Goal: Task Accomplishment & Management: Complete application form

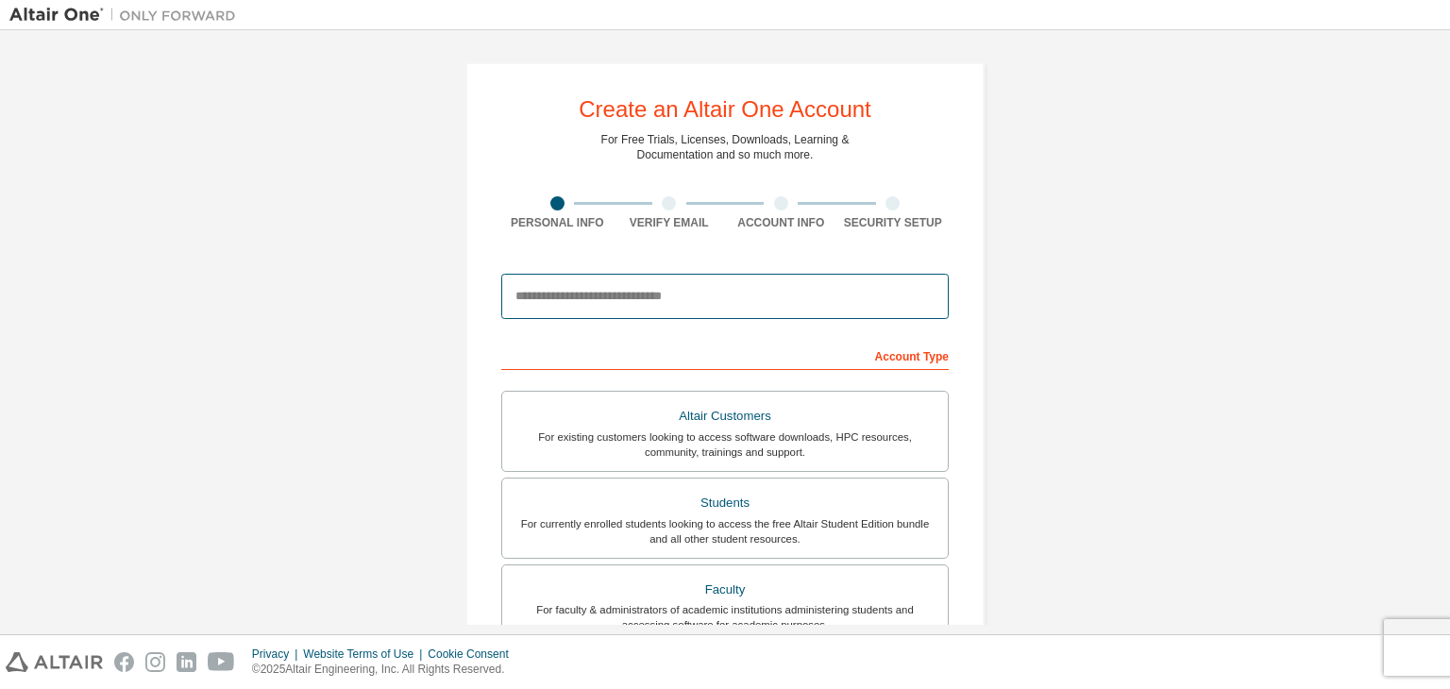
click at [695, 299] on input "email" at bounding box center [725, 296] width 448 height 45
type input "*"
type input "**********"
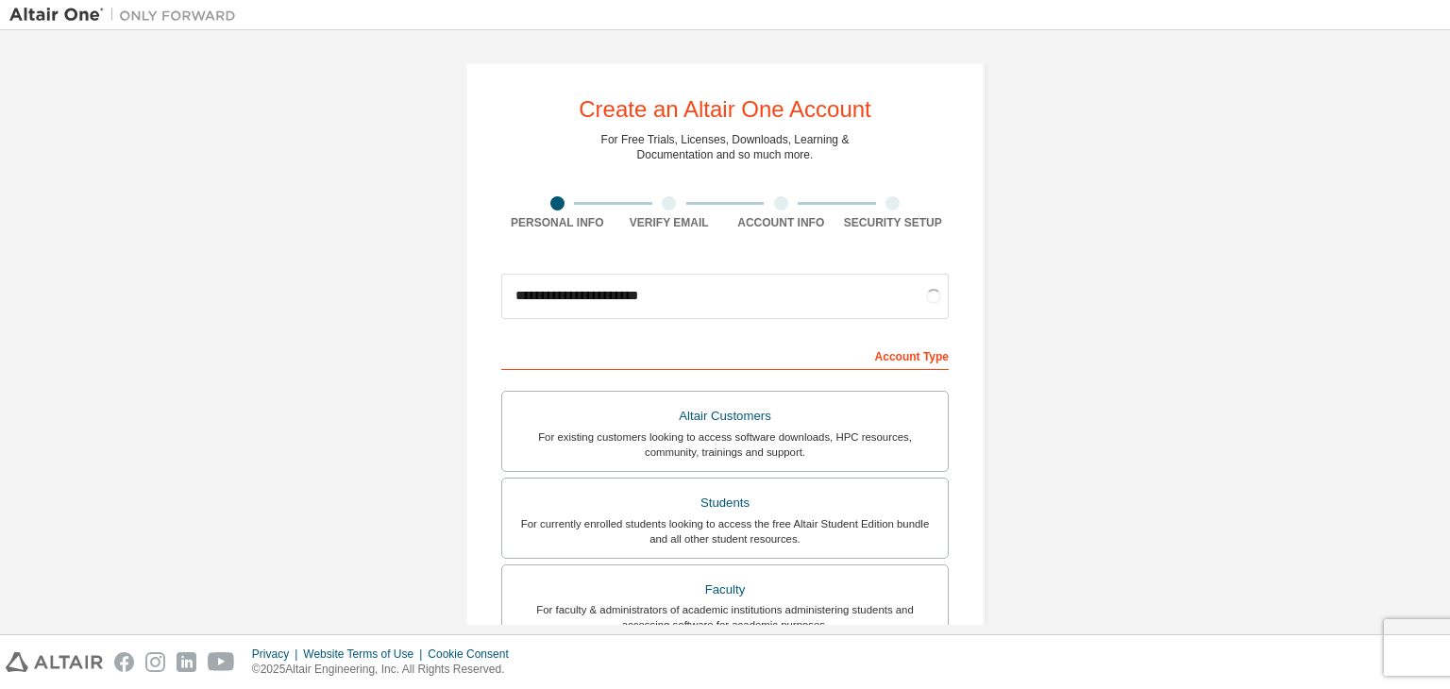
drag, startPoint x: 1285, startPoint y: 134, endPoint x: 1300, endPoint y: 134, distance: 15.1
click at [812, 287] on input "**********" at bounding box center [725, 296] width 448 height 45
drag, startPoint x: 812, startPoint y: 287, endPoint x: 465, endPoint y: 289, distance: 347.5
click at [466, 289] on div "**********" at bounding box center [725, 539] width 519 height 955
click at [820, 296] on input "**********" at bounding box center [725, 296] width 448 height 45
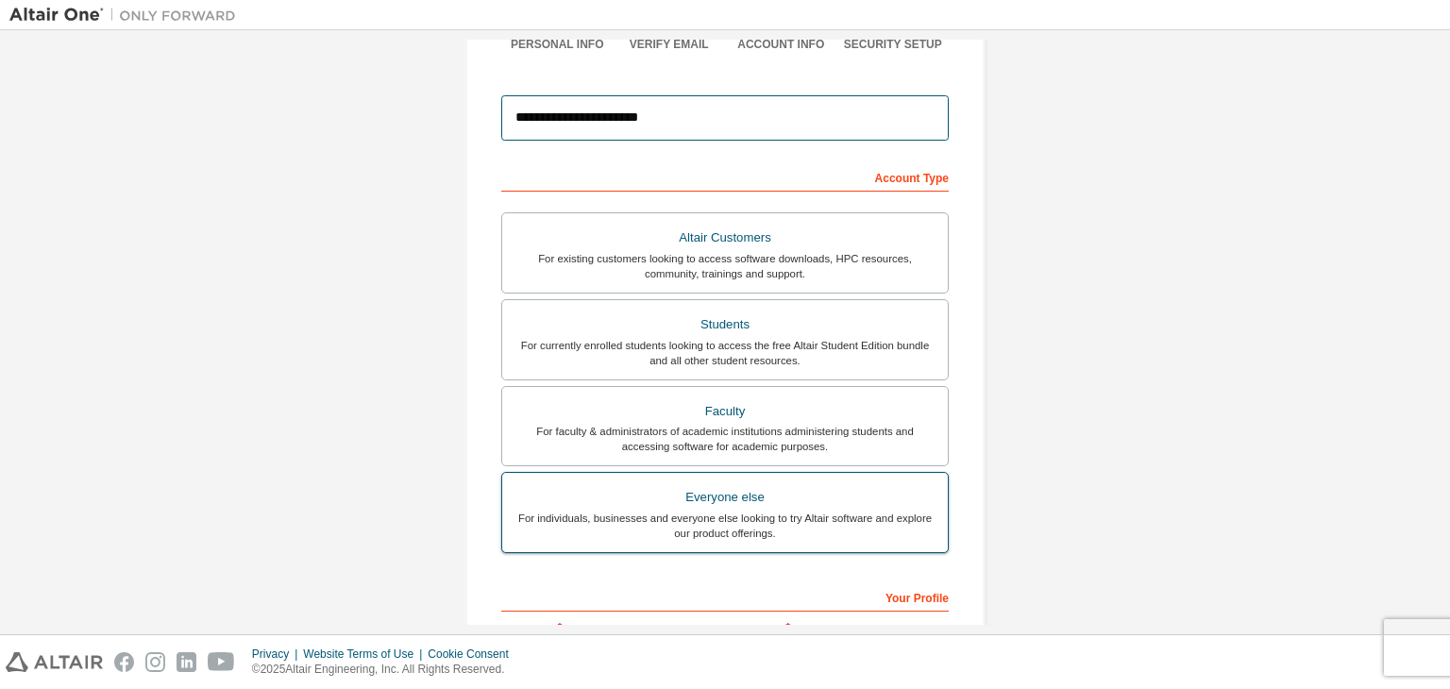
scroll to position [411, 0]
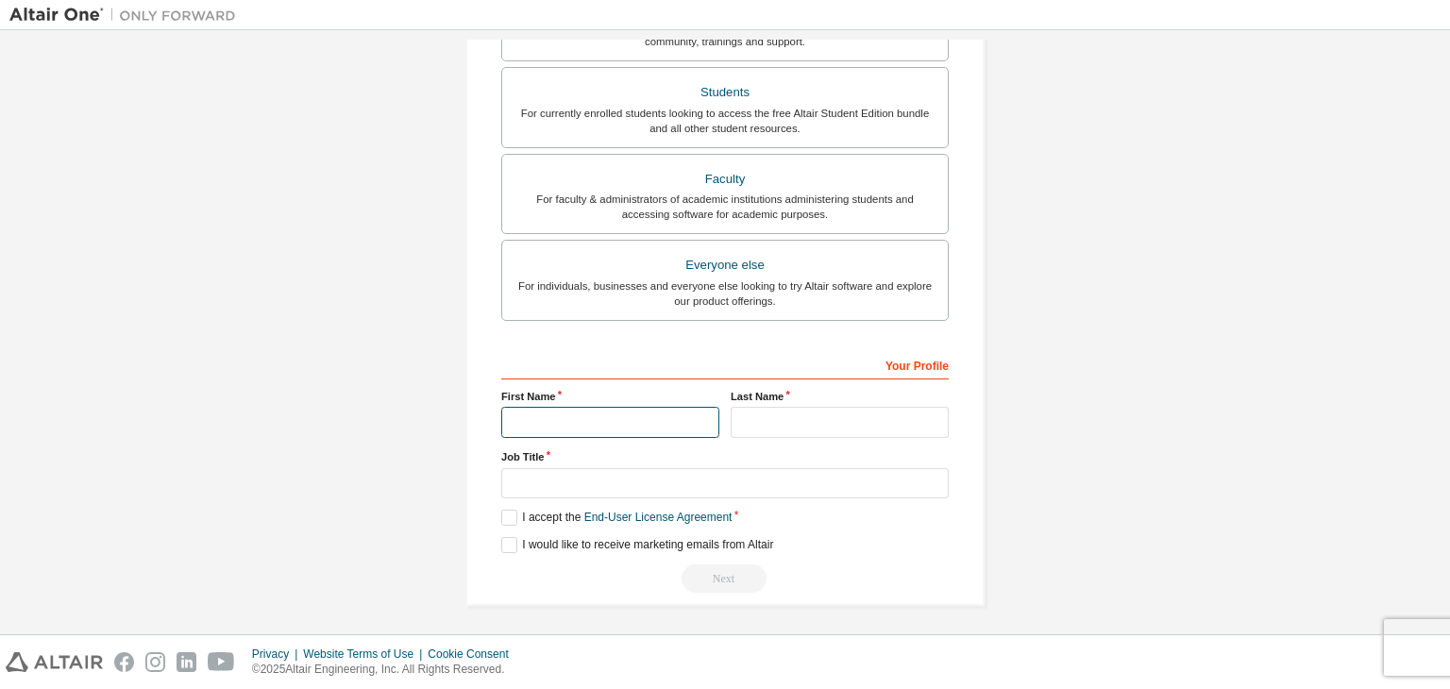
click at [592, 419] on input "text" at bounding box center [610, 422] width 218 height 31
type input "**********"
click at [752, 413] on input "text" at bounding box center [840, 422] width 218 height 31
type input "**********"
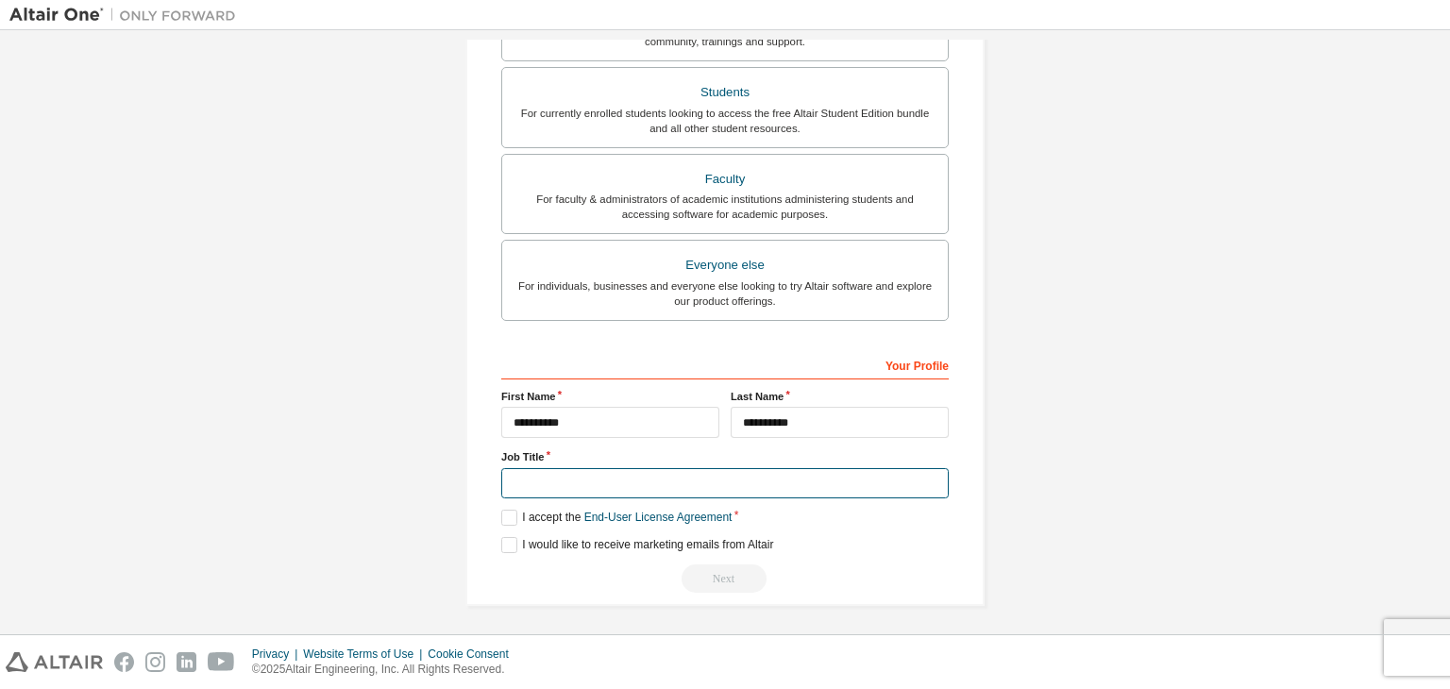
click at [795, 469] on input "text" at bounding box center [725, 483] width 448 height 31
type input "******"
click at [510, 513] on label "I accept the End-User License Agreement" at bounding box center [616, 518] width 230 height 16
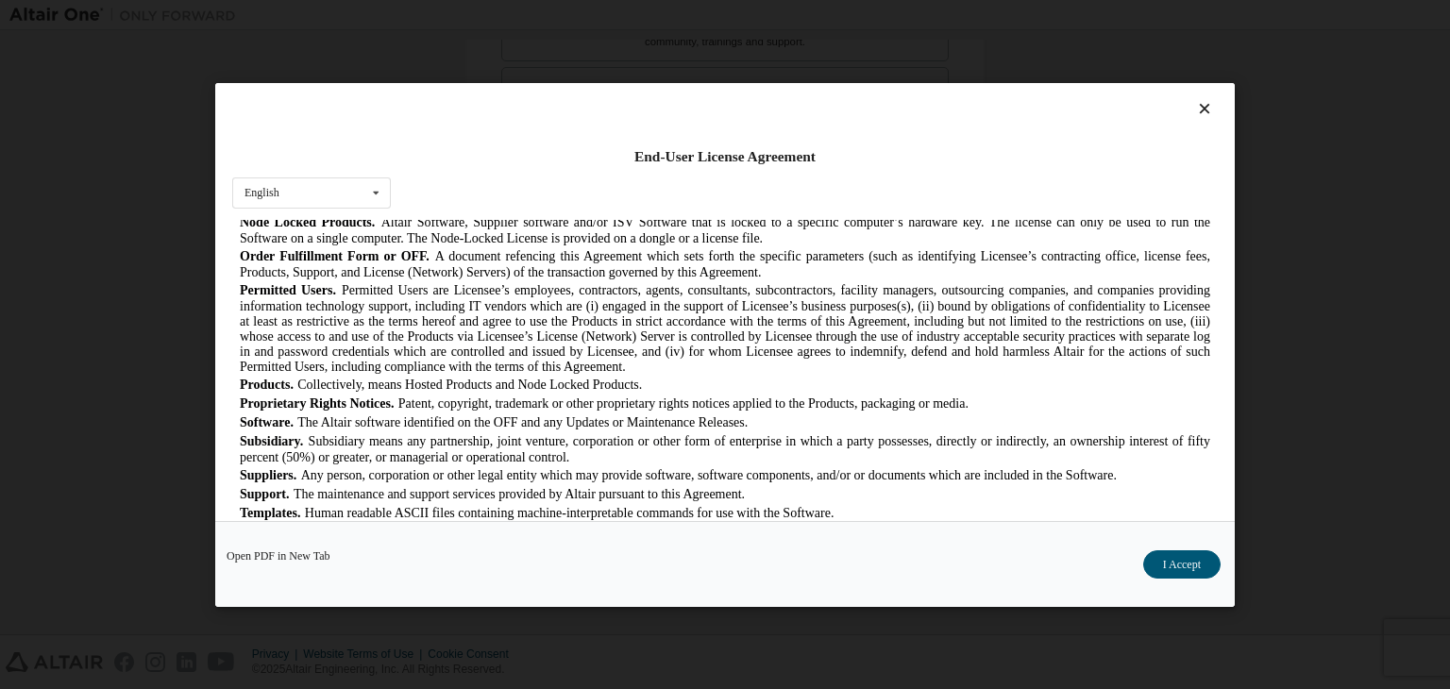
scroll to position [30, 0]
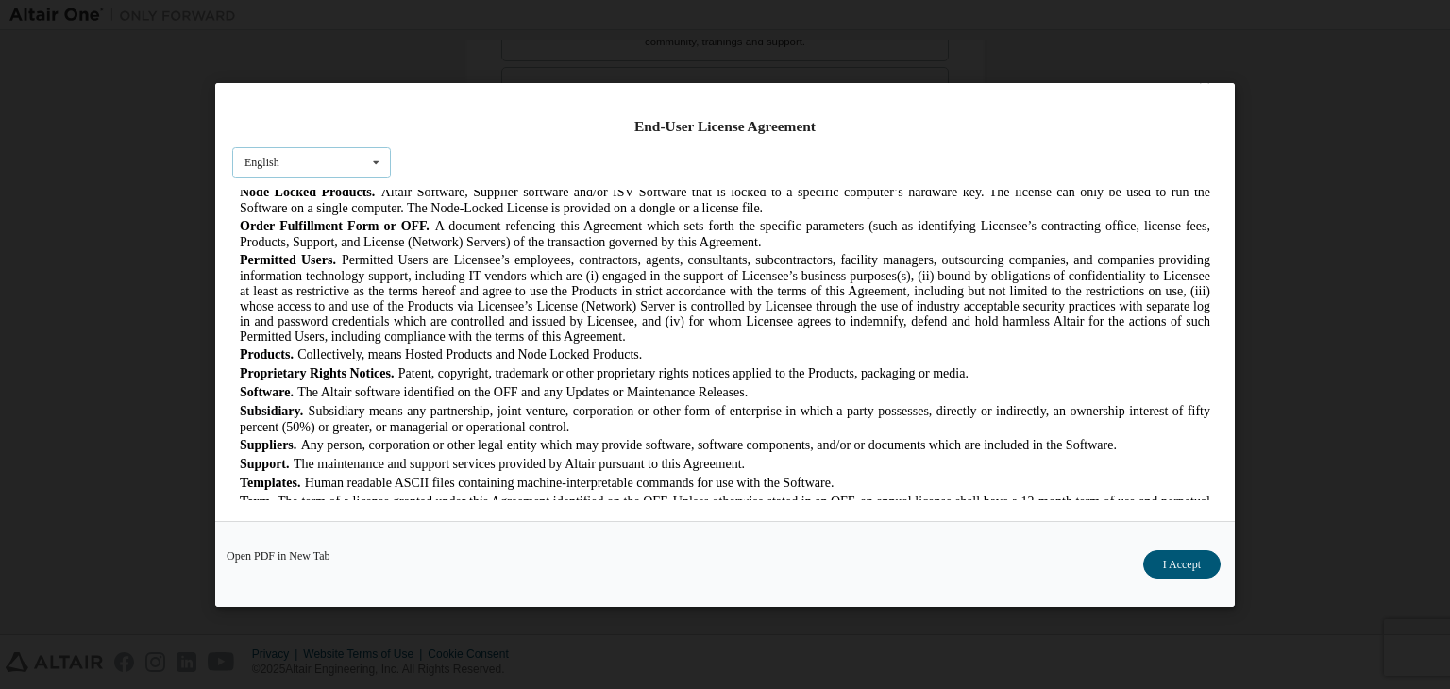
click at [292, 155] on div "English English Chinese French German Japanese Korean Portuguese" at bounding box center [311, 161] width 159 height 31
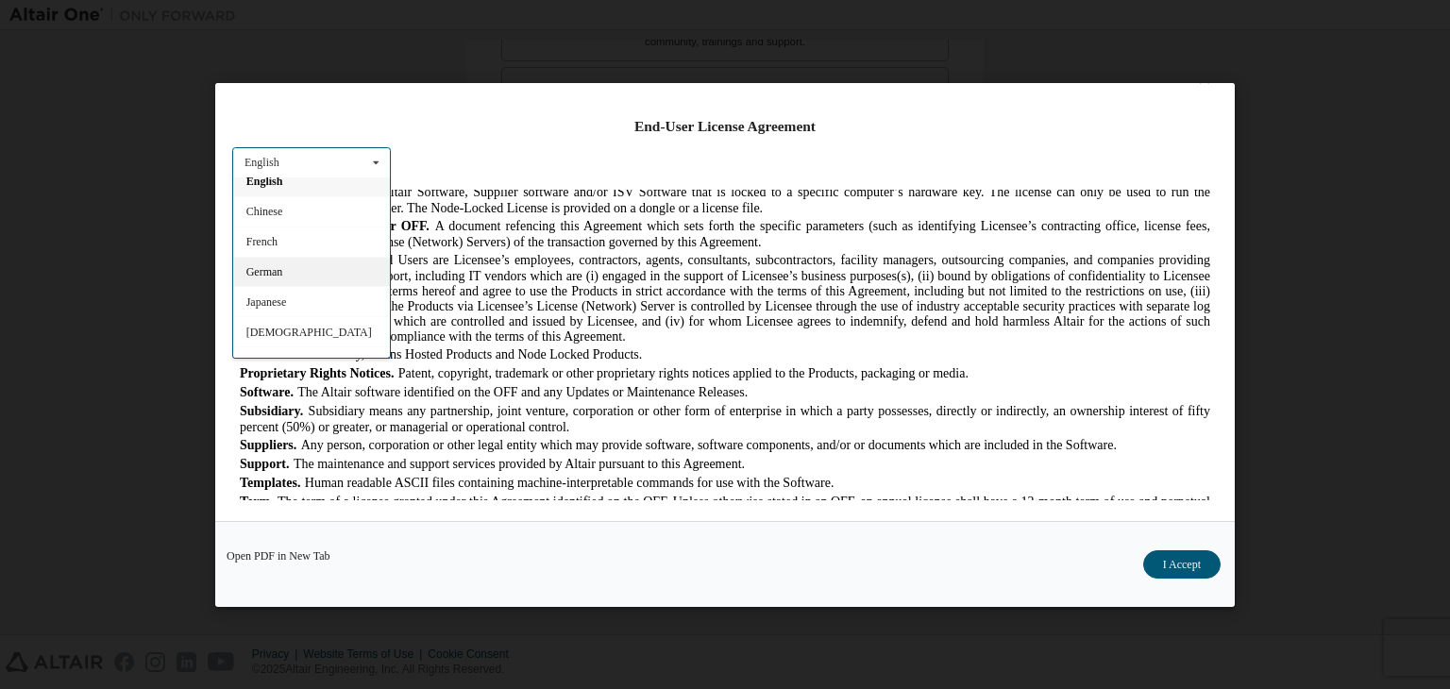
scroll to position [28, 0]
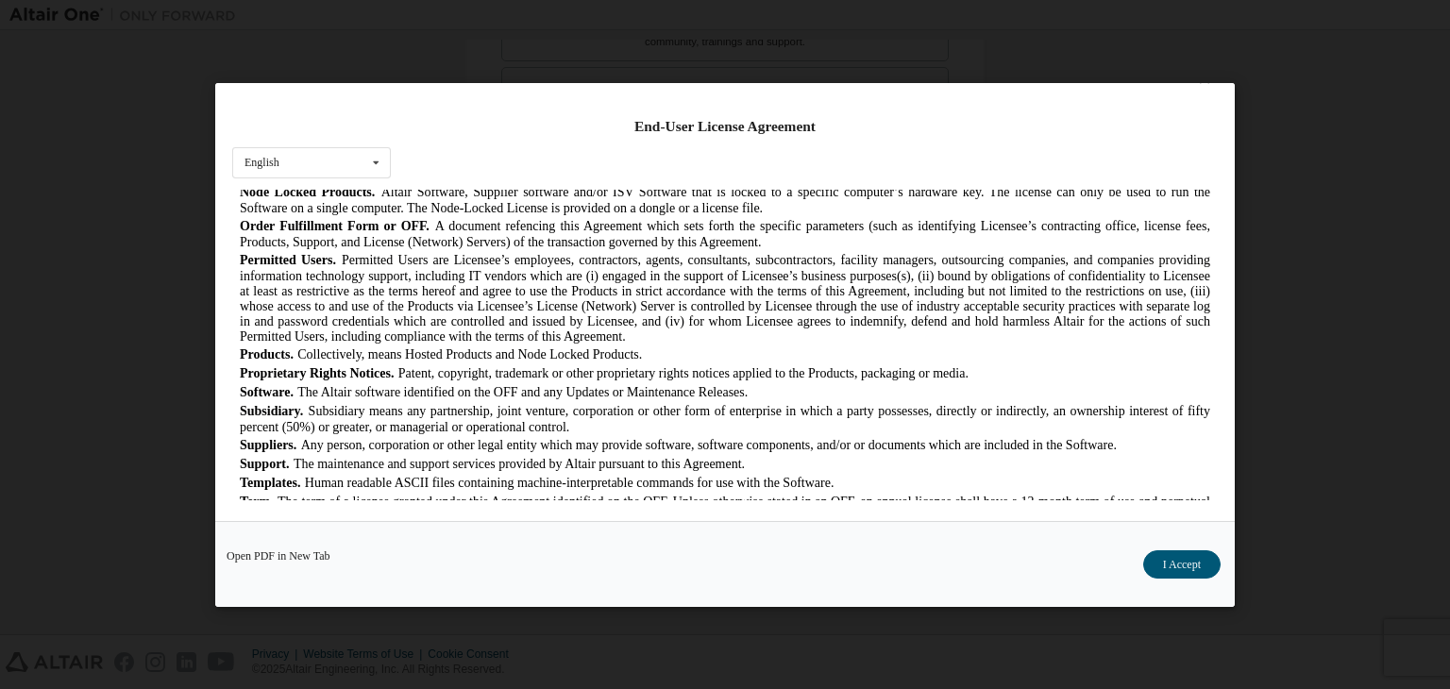
click at [511, 125] on div "End-User License Agreement" at bounding box center [725, 126] width 986 height 19
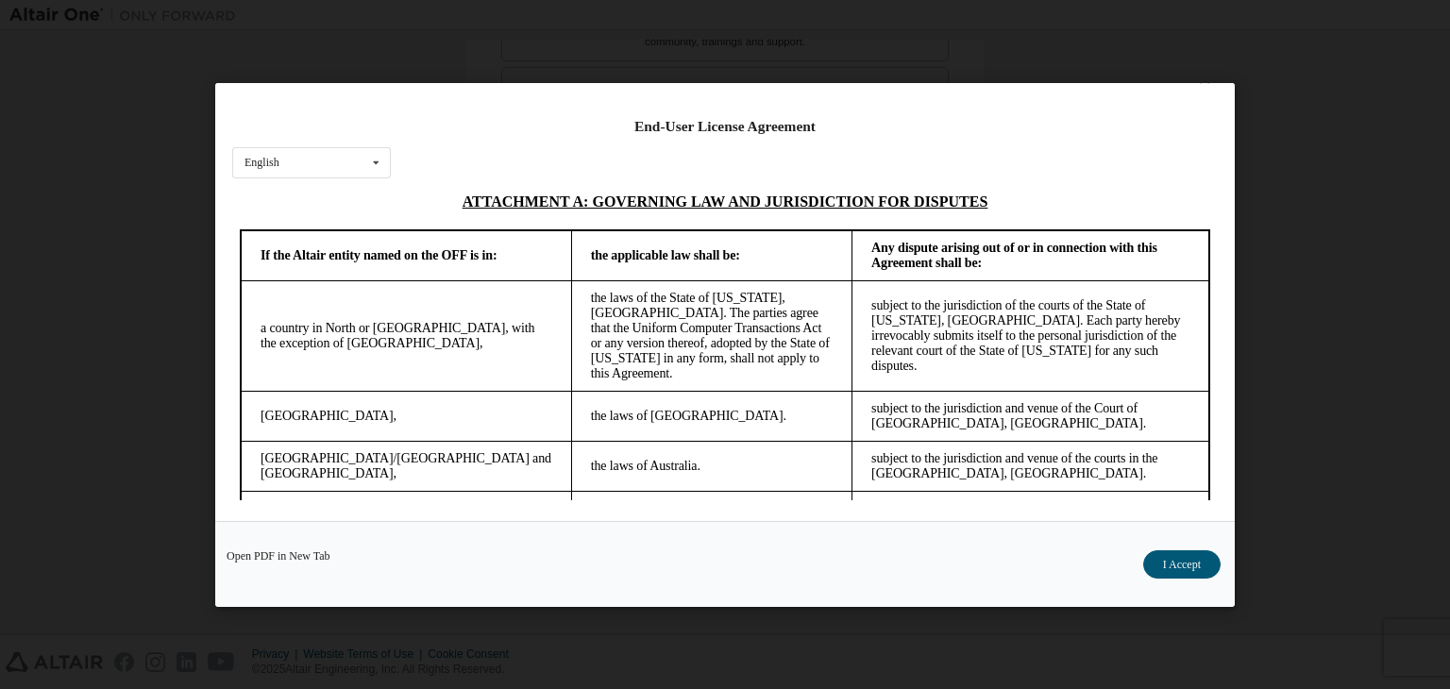
scroll to position [5302, 0]
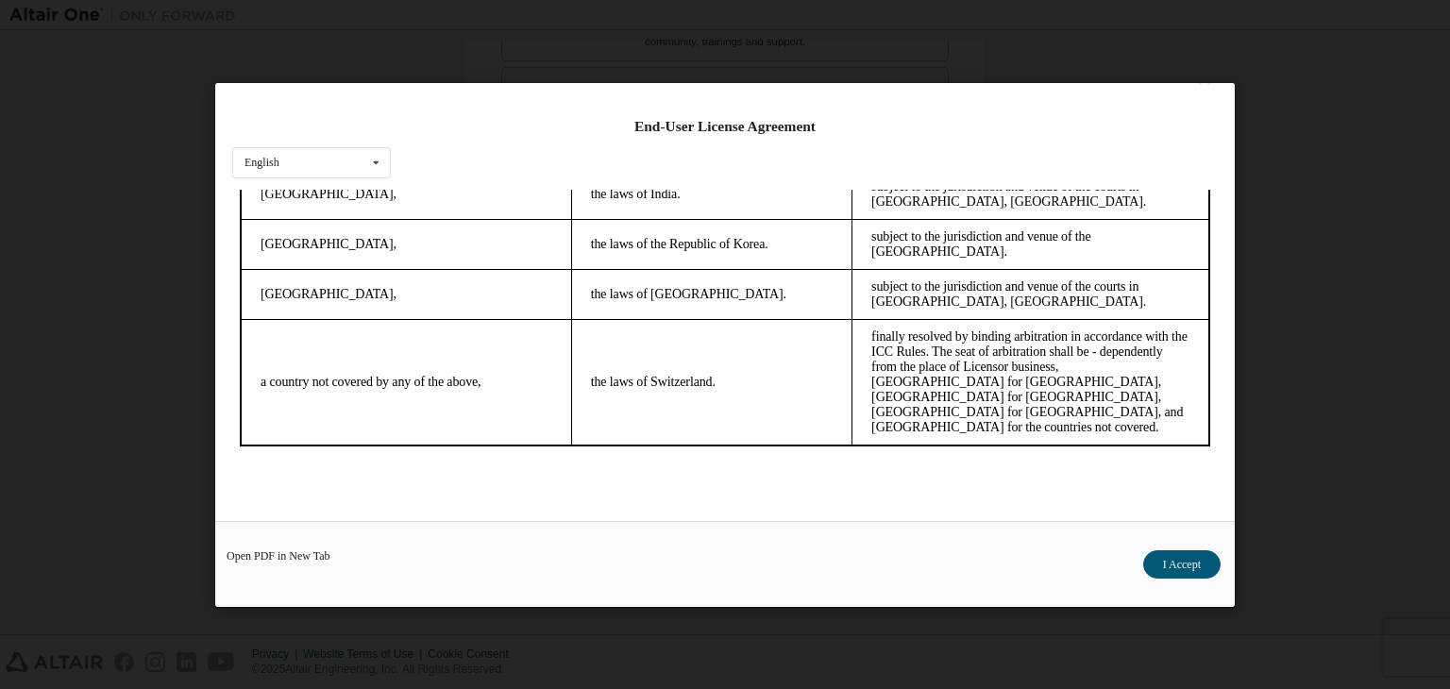
drag, startPoint x: 1203, startPoint y: 263, endPoint x: 1430, endPoint y: 775, distance: 560.6
click at [1177, 553] on button "I Accept" at bounding box center [1182, 565] width 77 height 28
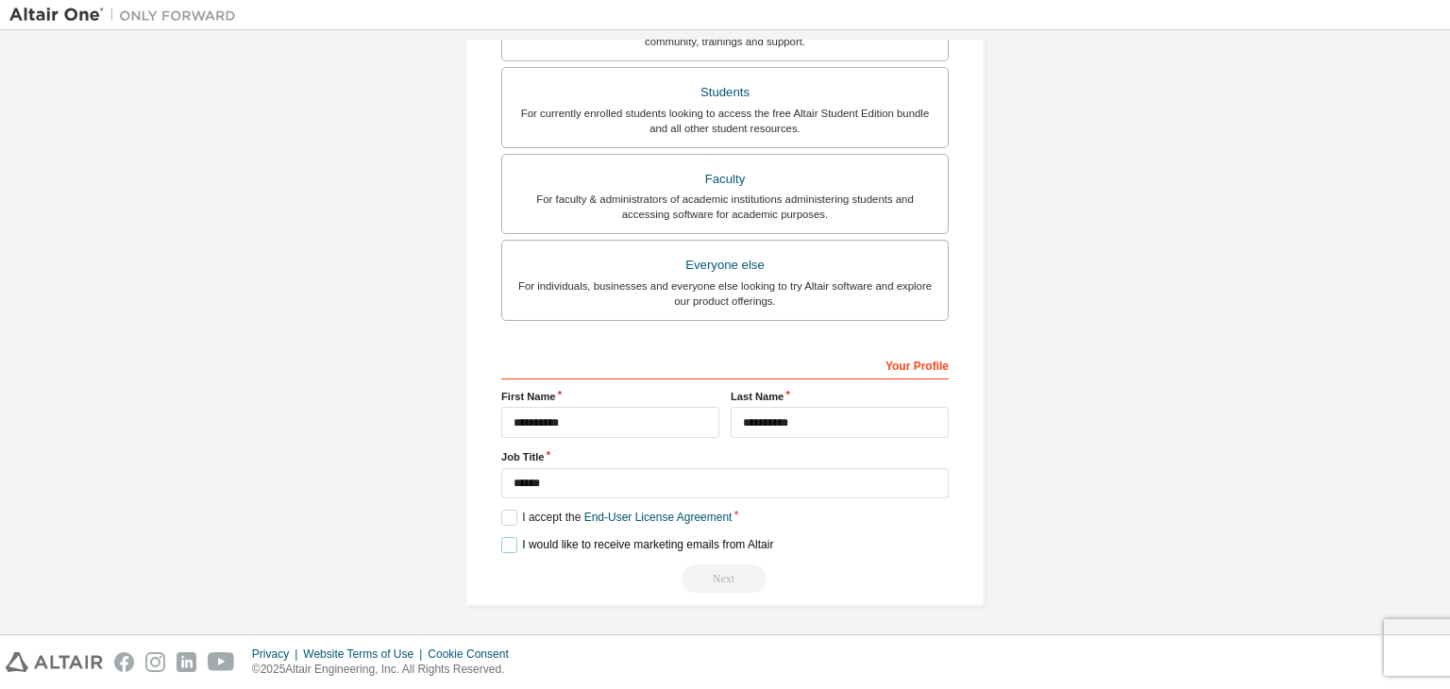
click at [510, 538] on label "I would like to receive marketing emails from Altair" at bounding box center [637, 545] width 272 height 16
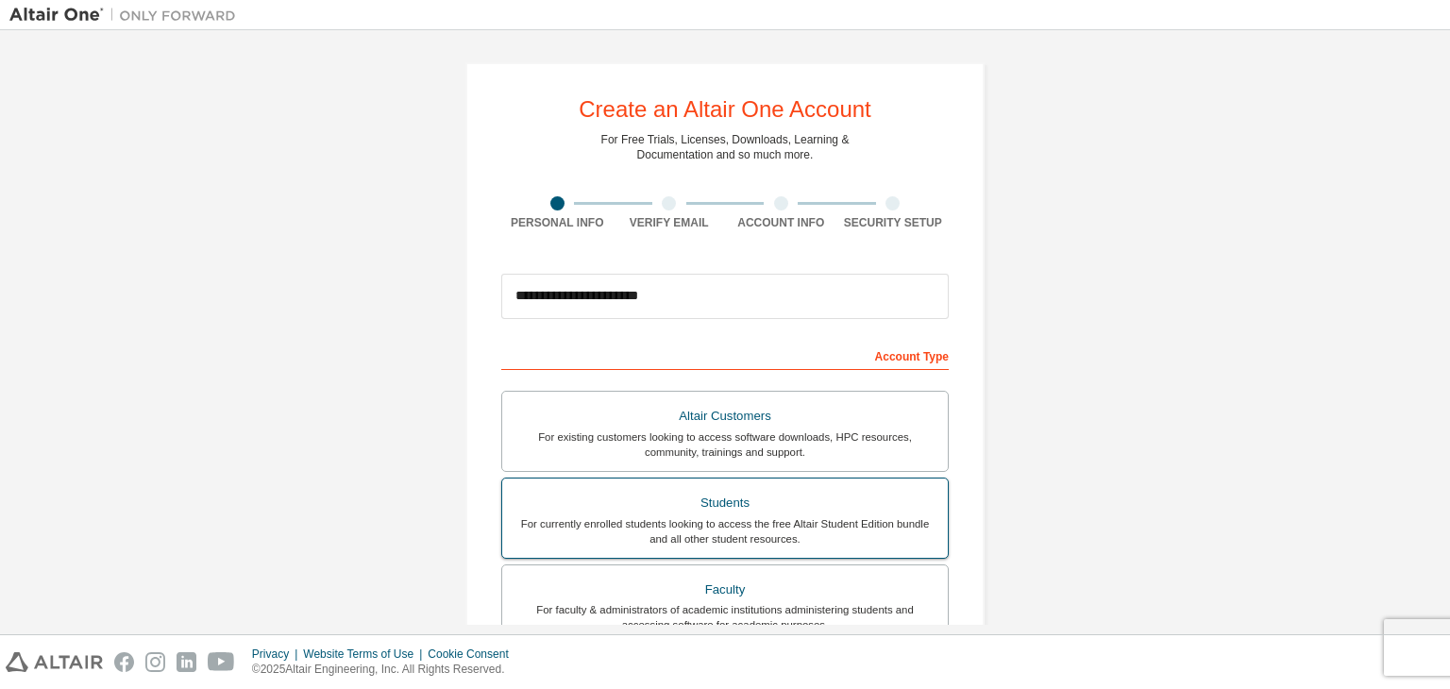
click at [878, 499] on div "Students" at bounding box center [725, 503] width 423 height 26
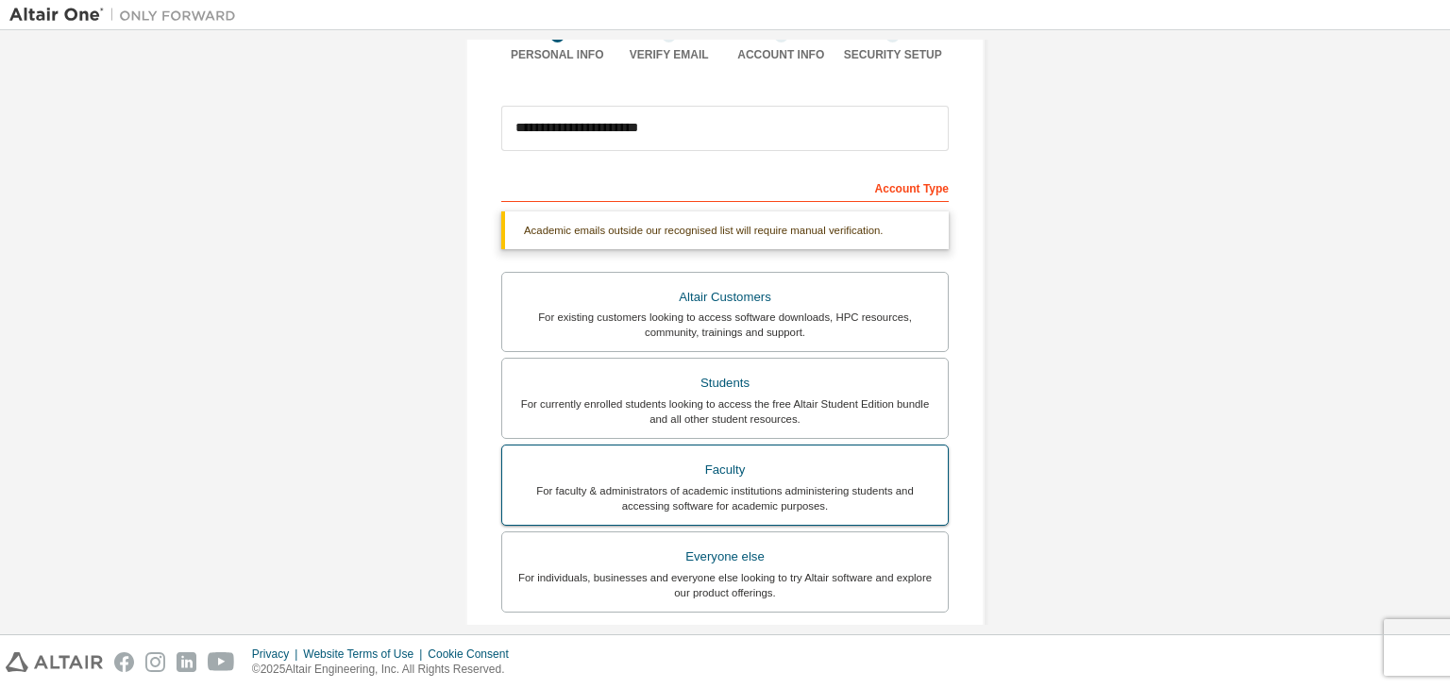
scroll to position [314, 0]
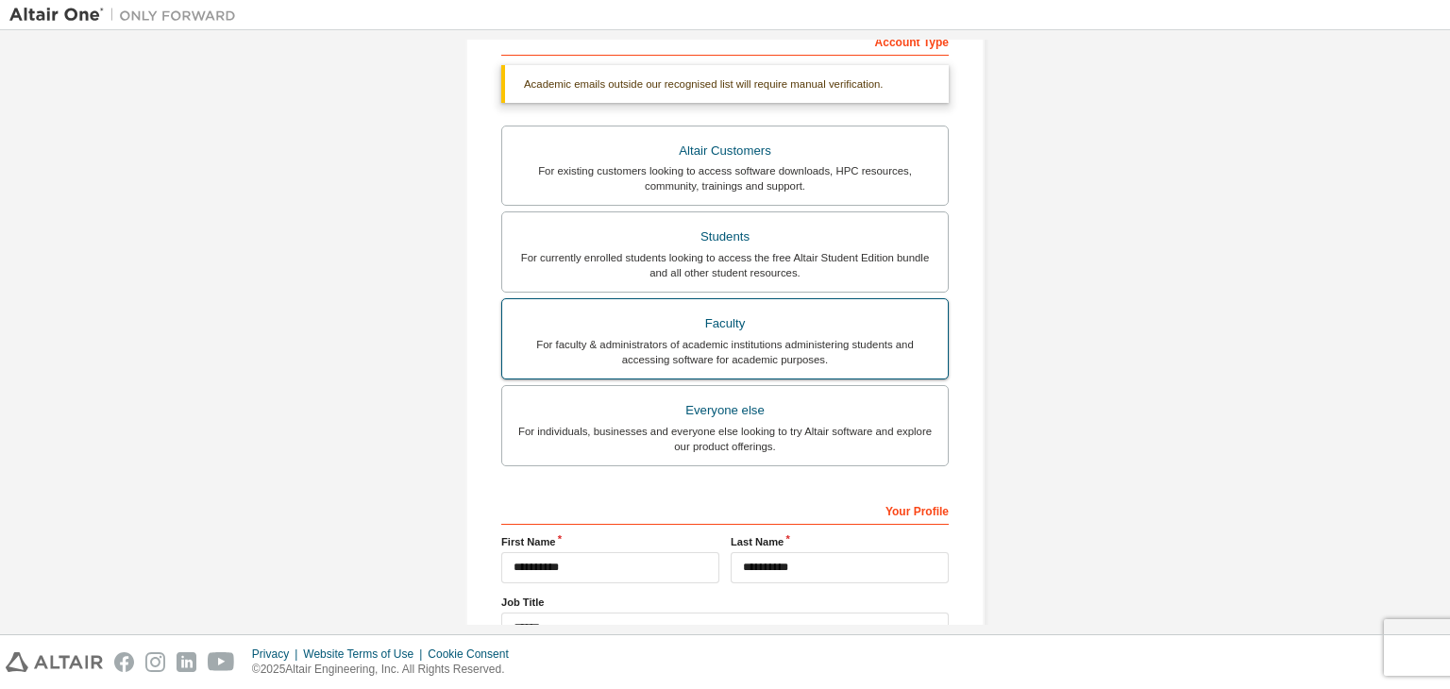
click at [797, 346] on div "For faculty & administrators of academic institutions administering students an…" at bounding box center [725, 352] width 423 height 30
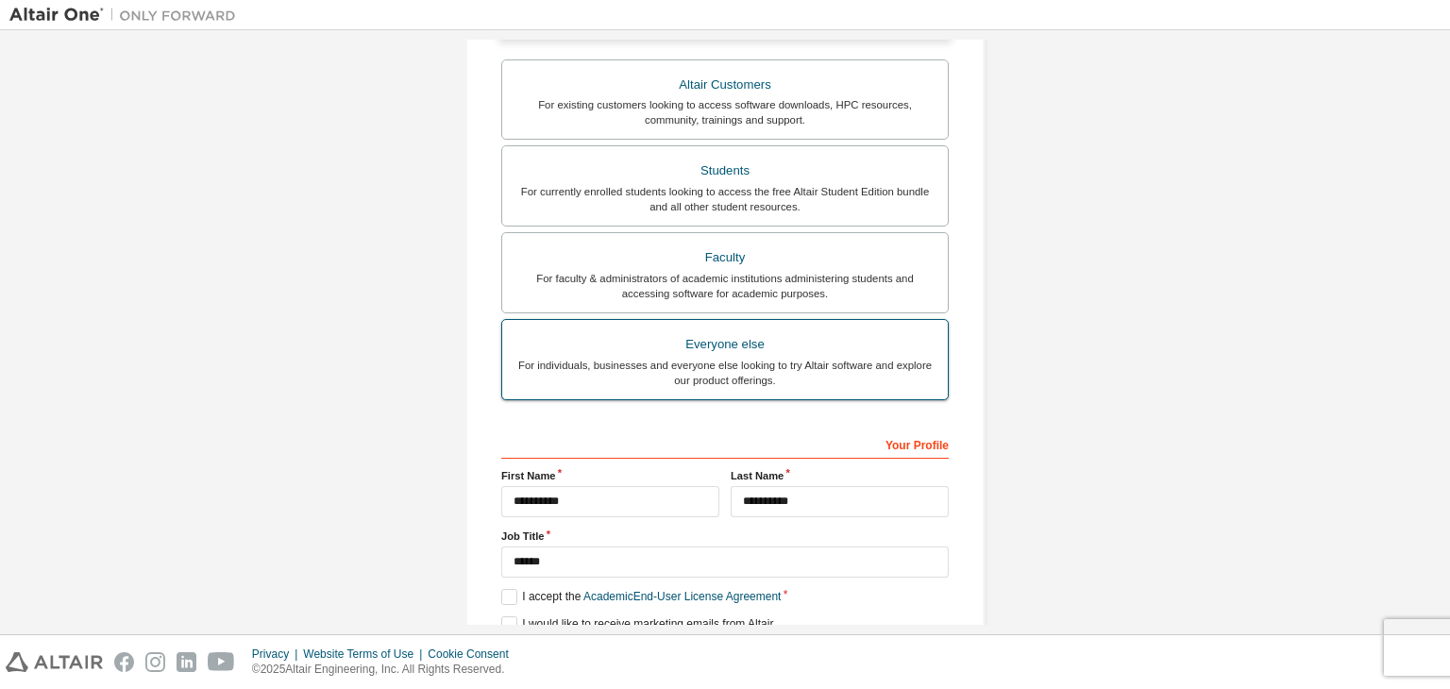
scroll to position [460, 0]
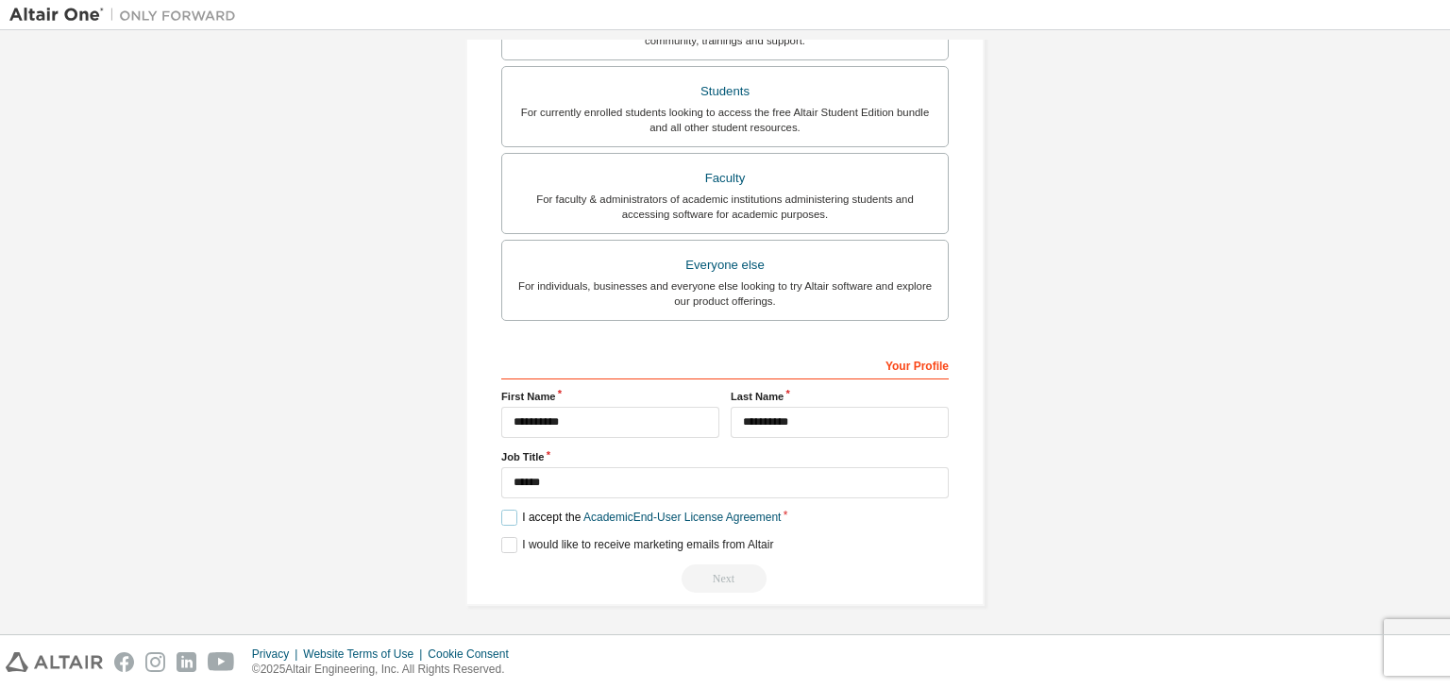
click at [514, 517] on label "I accept the Academic End-User License Agreement" at bounding box center [641, 518] width 280 height 16
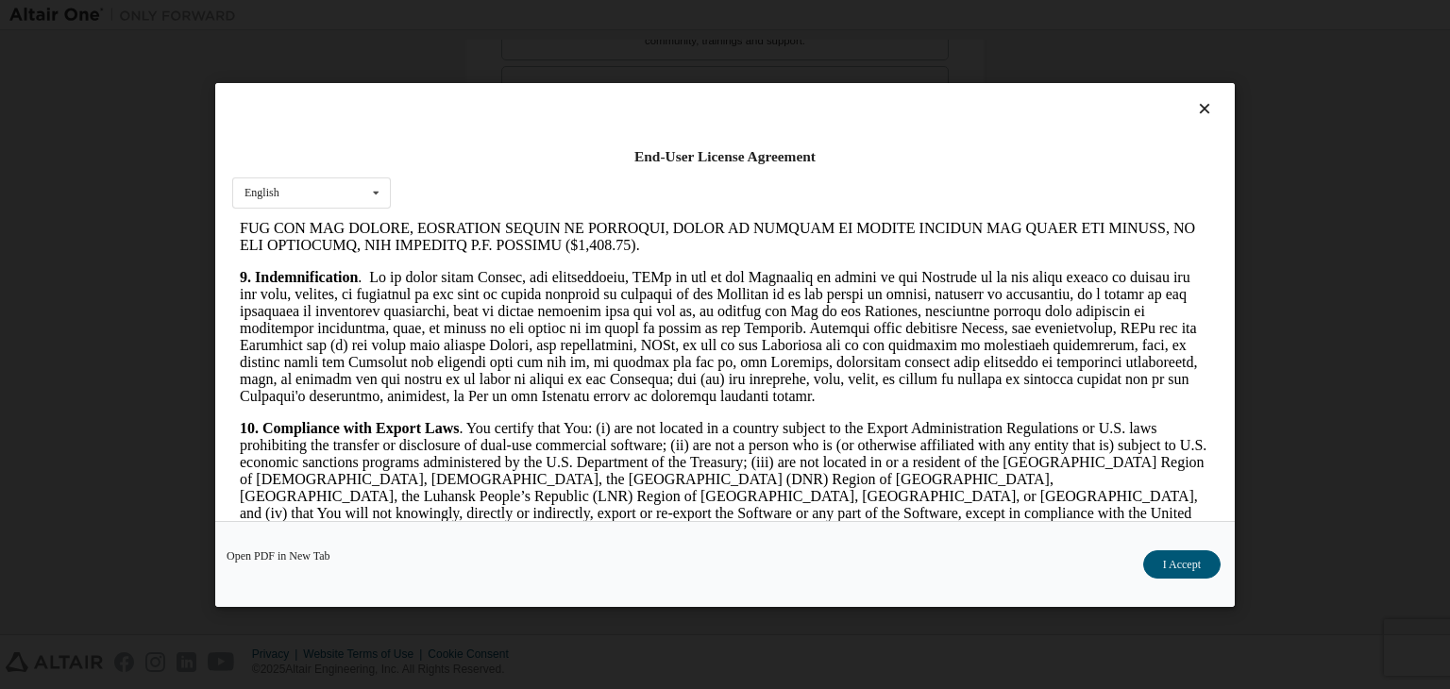
scroll to position [3155, 0]
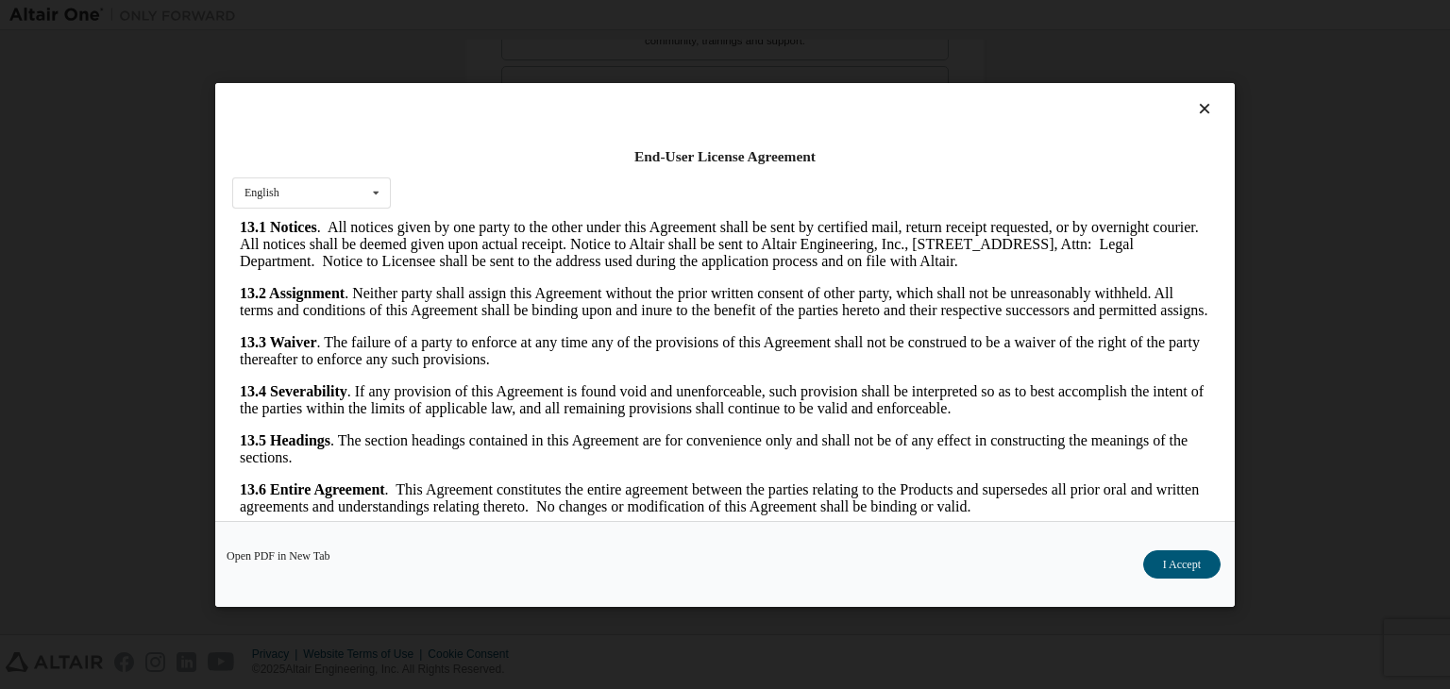
drag, startPoint x: 1199, startPoint y: 249, endPoint x: 1418, endPoint y: 861, distance: 649.9
click at [1192, 572] on button "I Accept" at bounding box center [1182, 565] width 77 height 28
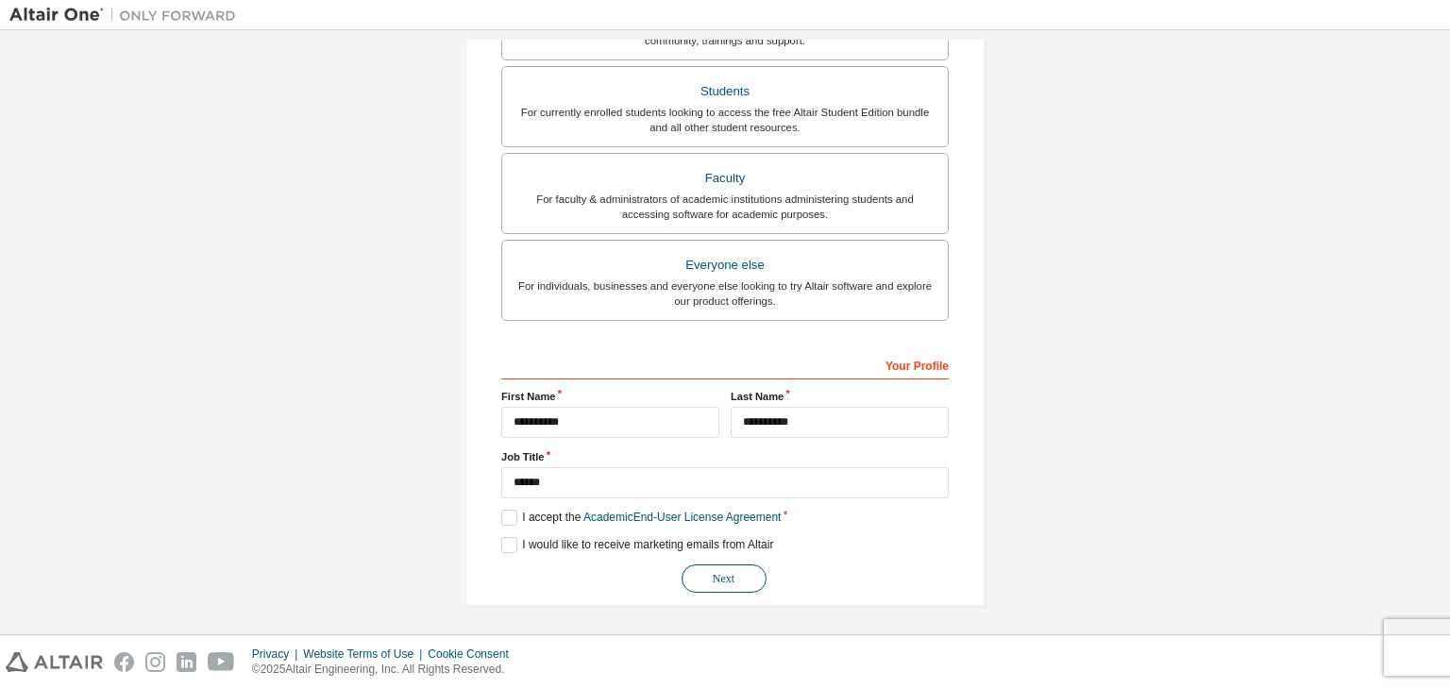
click at [713, 576] on button "Next" at bounding box center [724, 579] width 85 height 28
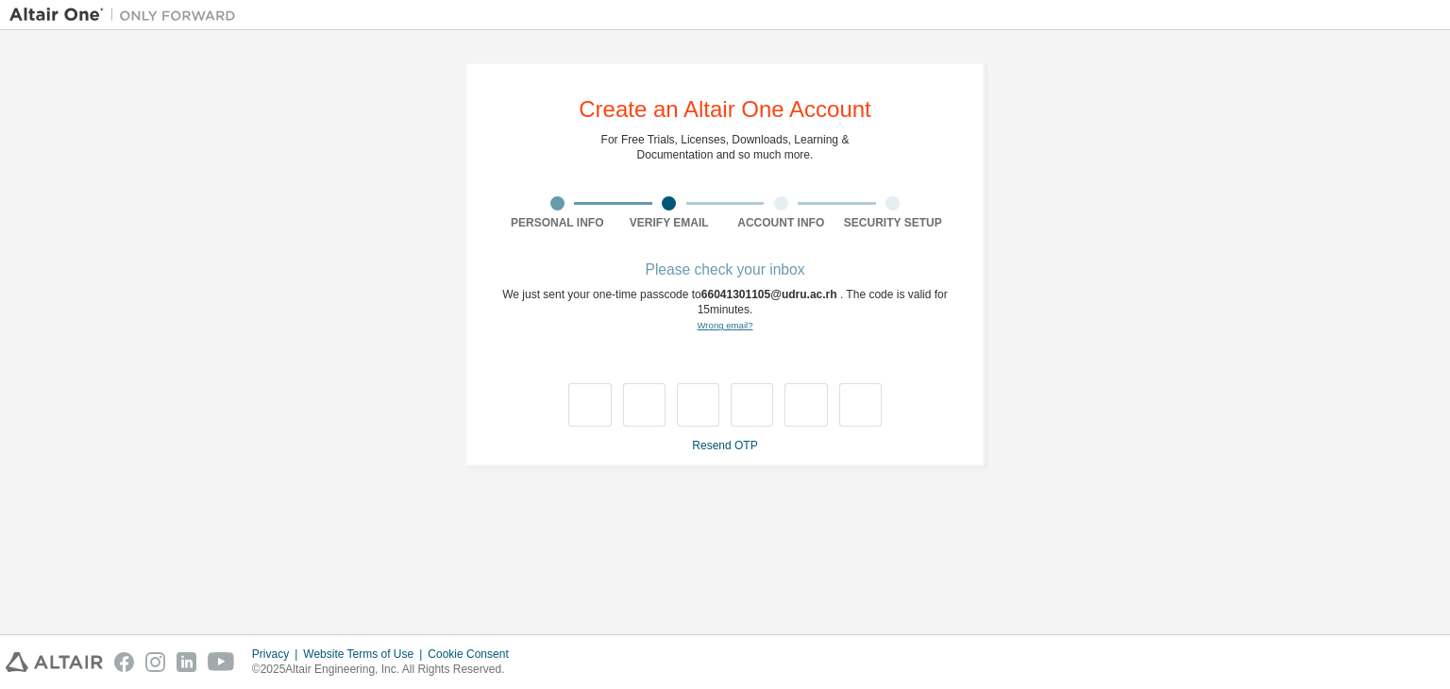
click at [737, 322] on link "Wrong email?" at bounding box center [725, 325] width 56 height 10
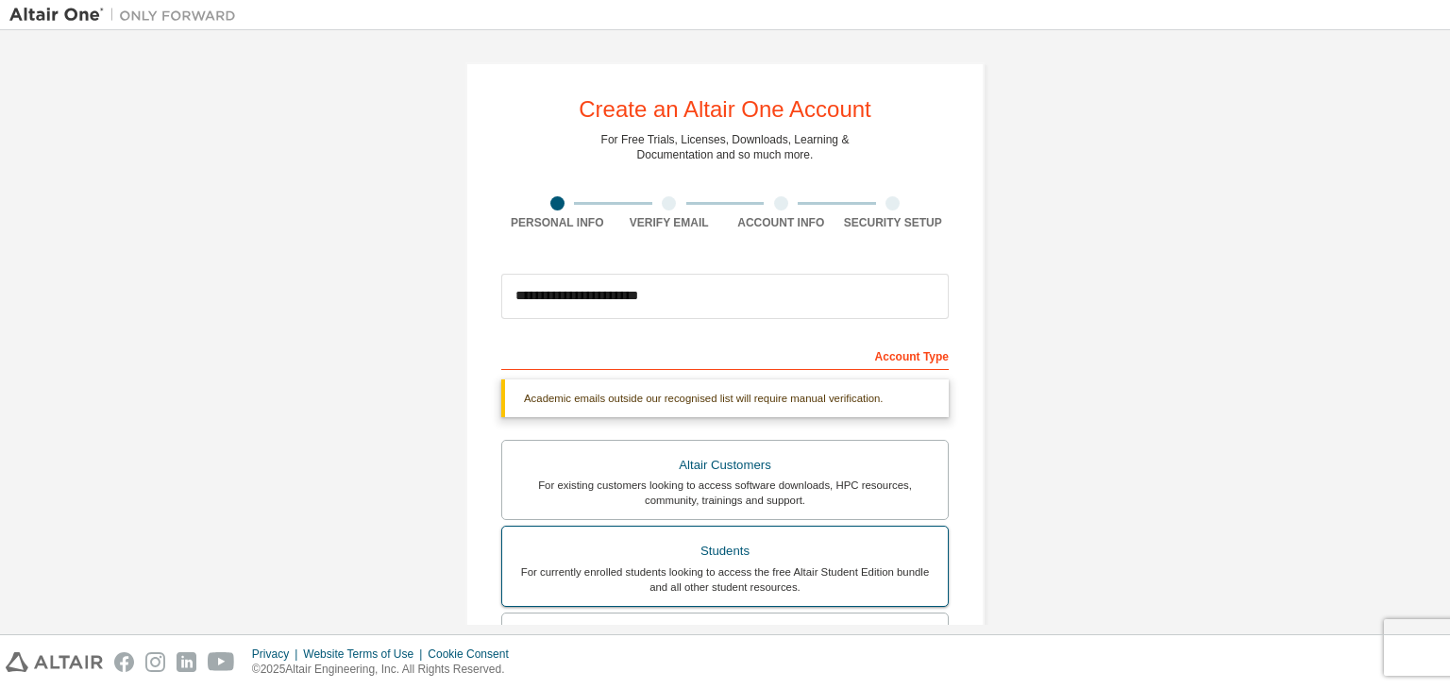
scroll to position [314, 0]
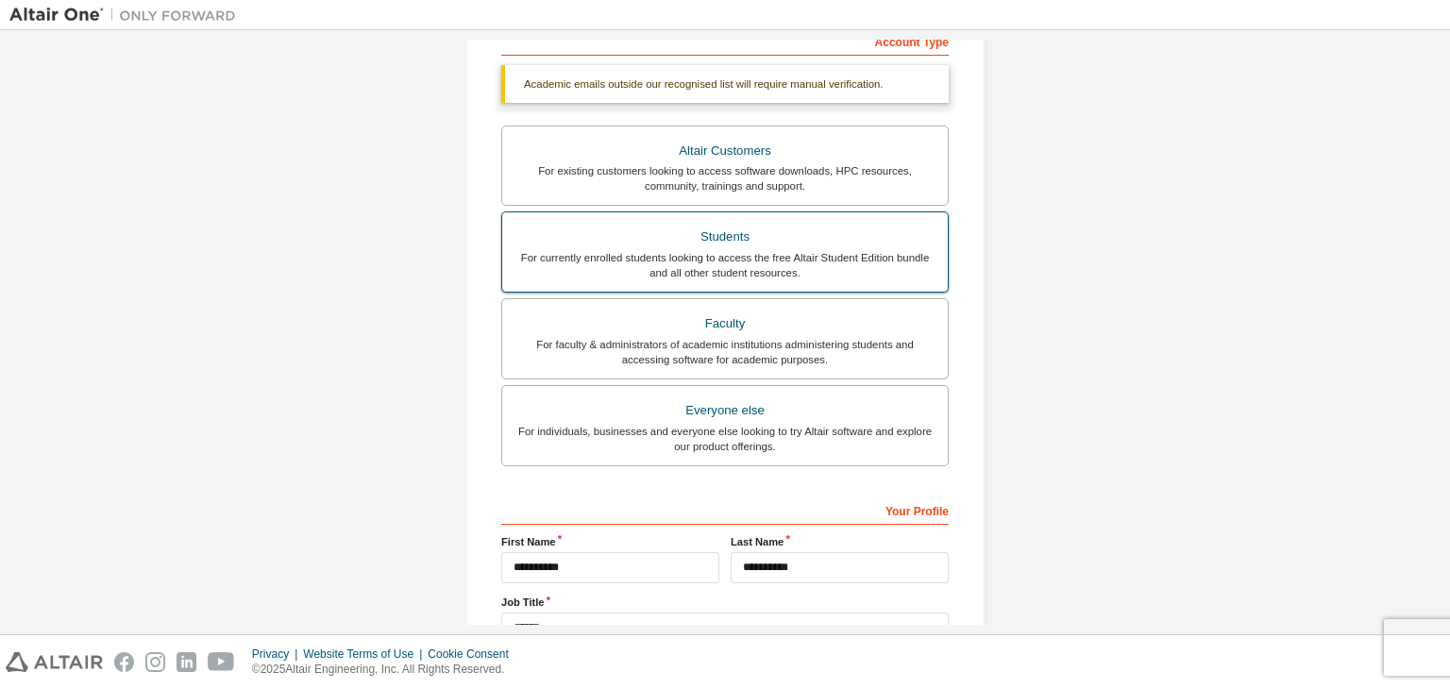
click at [763, 254] on div "For currently enrolled students looking to access the free Altair Student Editi…" at bounding box center [725, 265] width 423 height 30
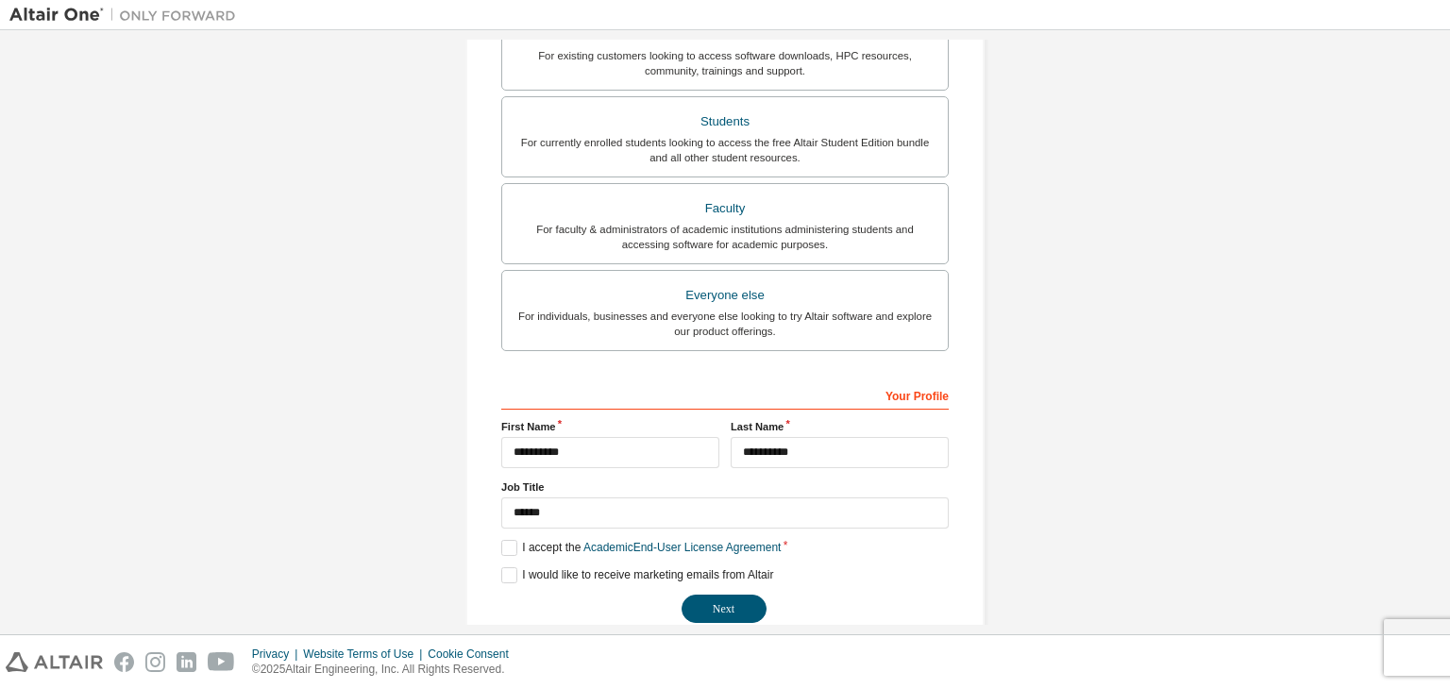
scroll to position [460, 0]
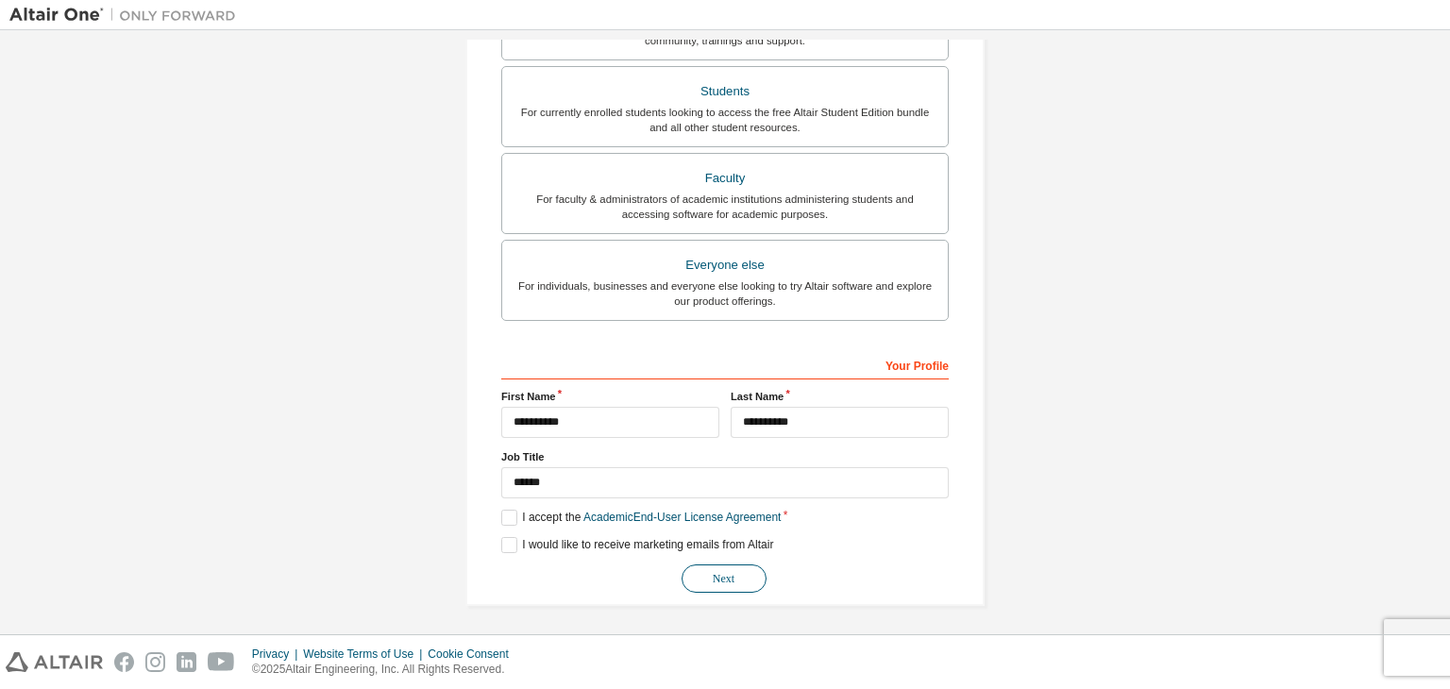
click at [717, 571] on button "Next" at bounding box center [724, 579] width 85 height 28
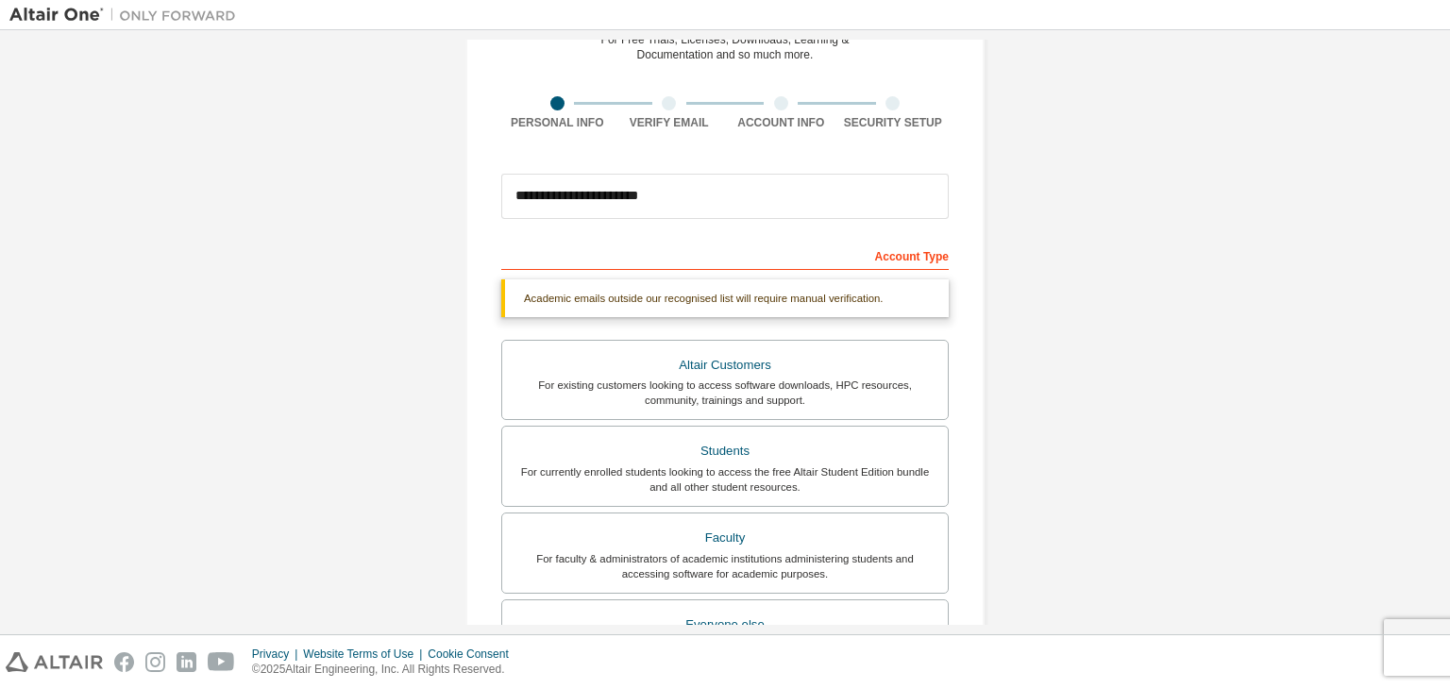
scroll to position [0, 0]
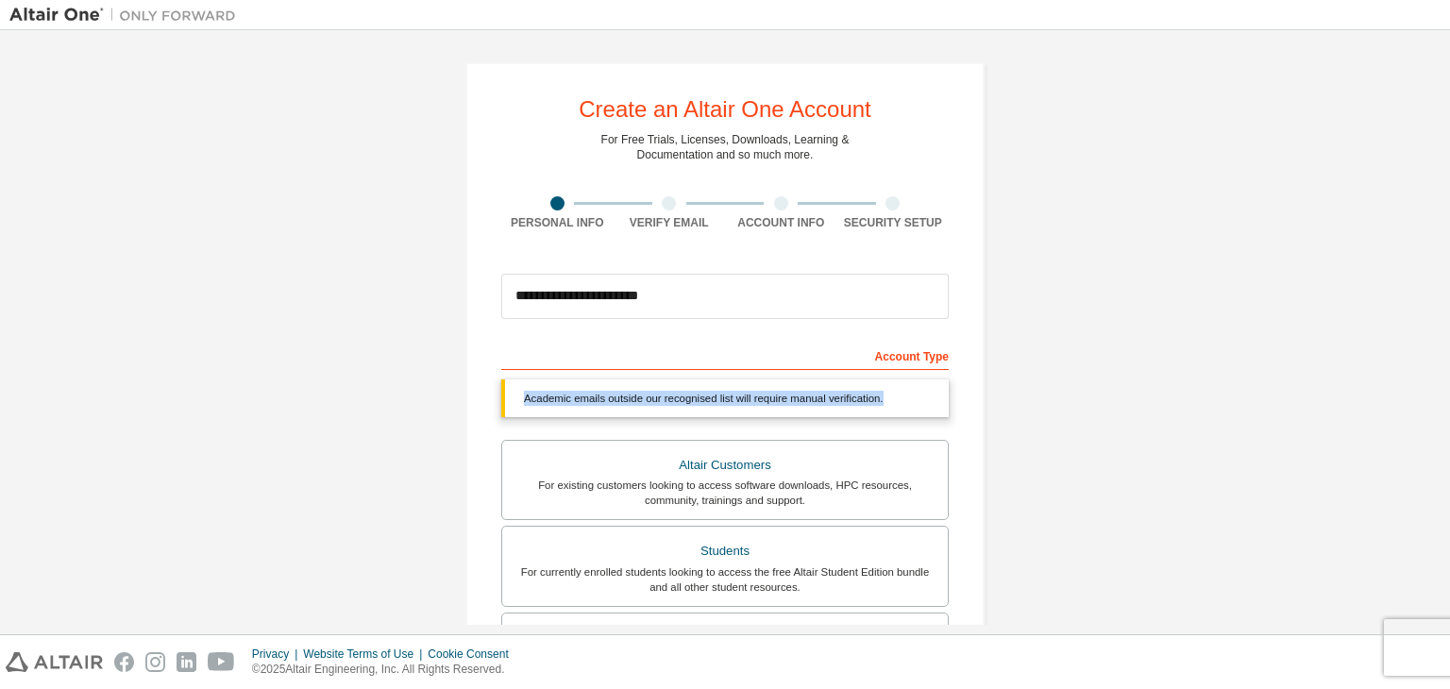
drag, startPoint x: 517, startPoint y: 392, endPoint x: 891, endPoint y: 395, distance: 373.9
click at [891, 395] on div "Academic emails outside our recognised list will require manual verification." at bounding box center [725, 399] width 448 height 38
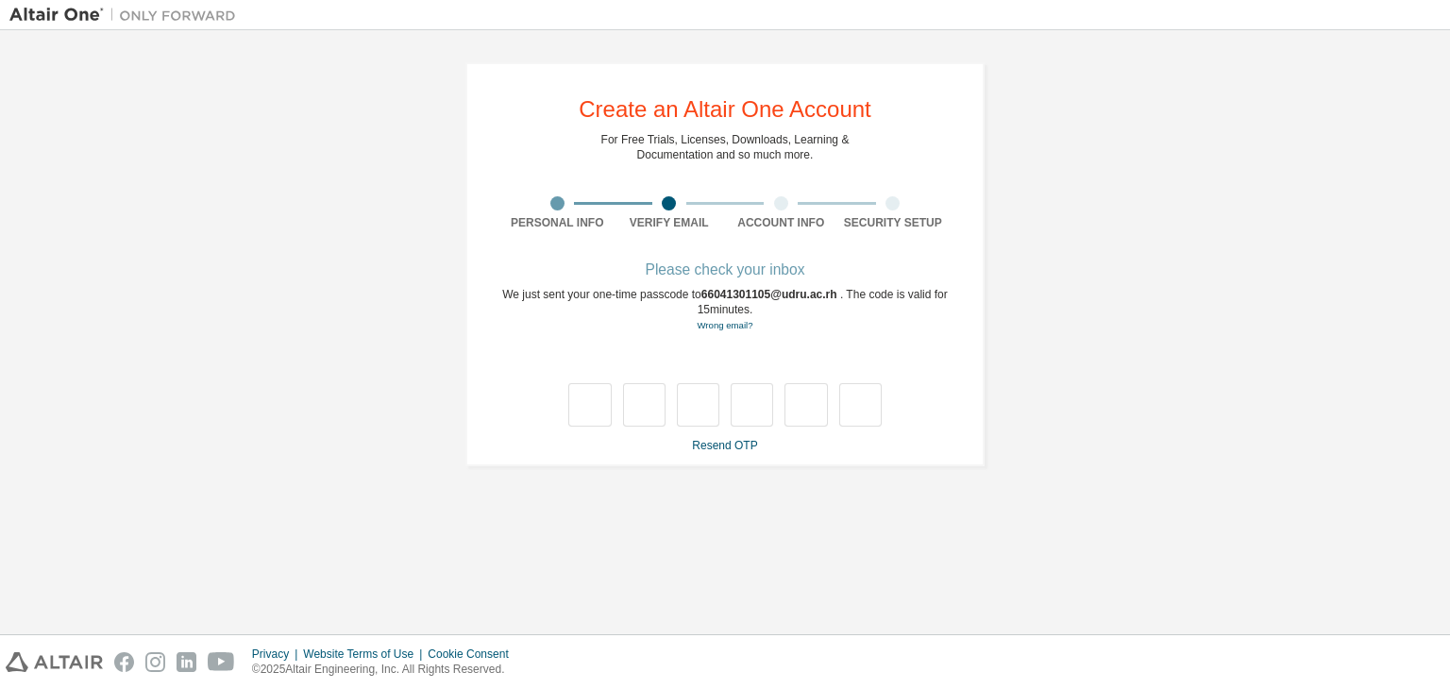
drag, startPoint x: 782, startPoint y: 390, endPoint x: 643, endPoint y: 333, distance: 149.9
click at [643, 333] on div "Please check your inbox We just sent your one-time passcode to 66041301105@udru…" at bounding box center [725, 358] width 448 height 189
click at [602, 402] on input "text" at bounding box center [589, 404] width 42 height 43
click at [730, 443] on link "Resend OTP" at bounding box center [724, 445] width 65 height 13
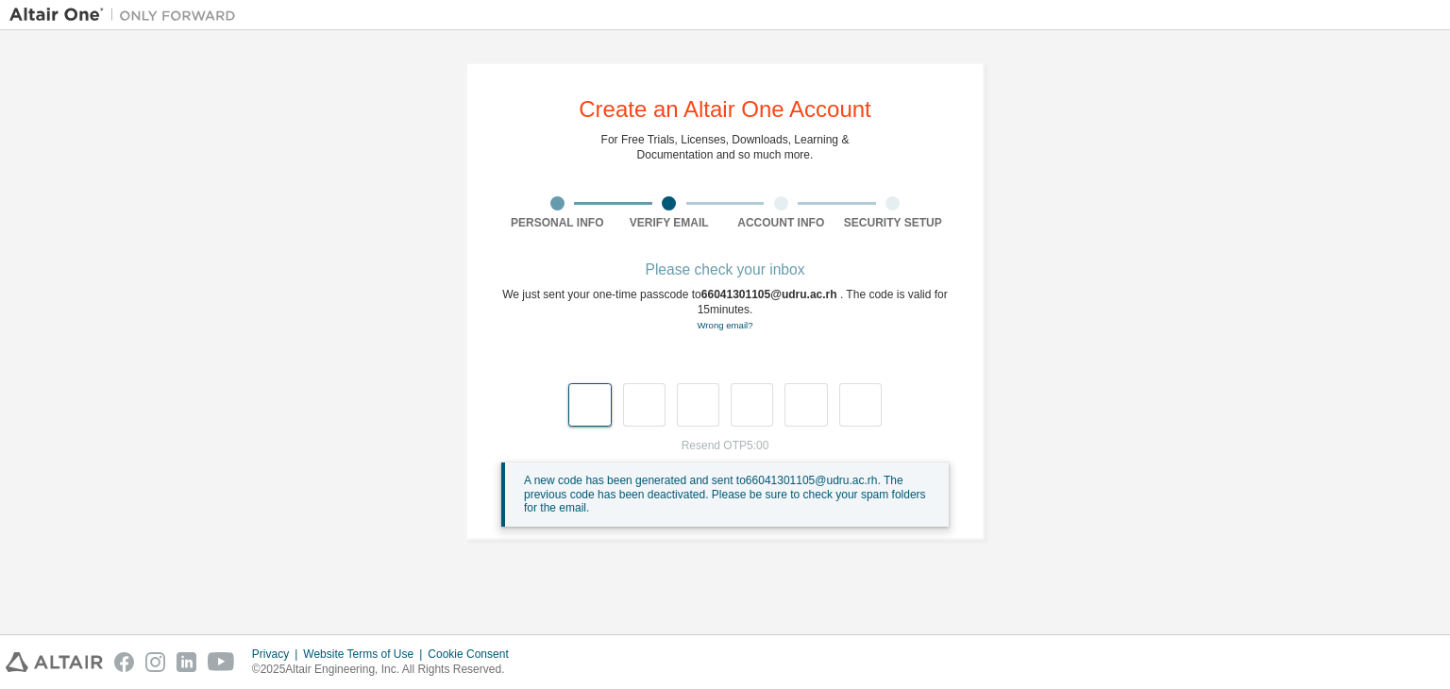
click at [586, 420] on input "text" at bounding box center [589, 404] width 42 height 43
click at [949, 462] on div "**********" at bounding box center [725, 301] width 519 height 478
click at [684, 534] on div "**********" at bounding box center [725, 301] width 519 height 478
click at [699, 506] on div "A new code has been generated and sent to 66041301105@udru.ac.rh . The previous…" at bounding box center [729, 495] width 410 height 42
click at [742, 328] on link "Wrong email?" at bounding box center [725, 325] width 56 height 10
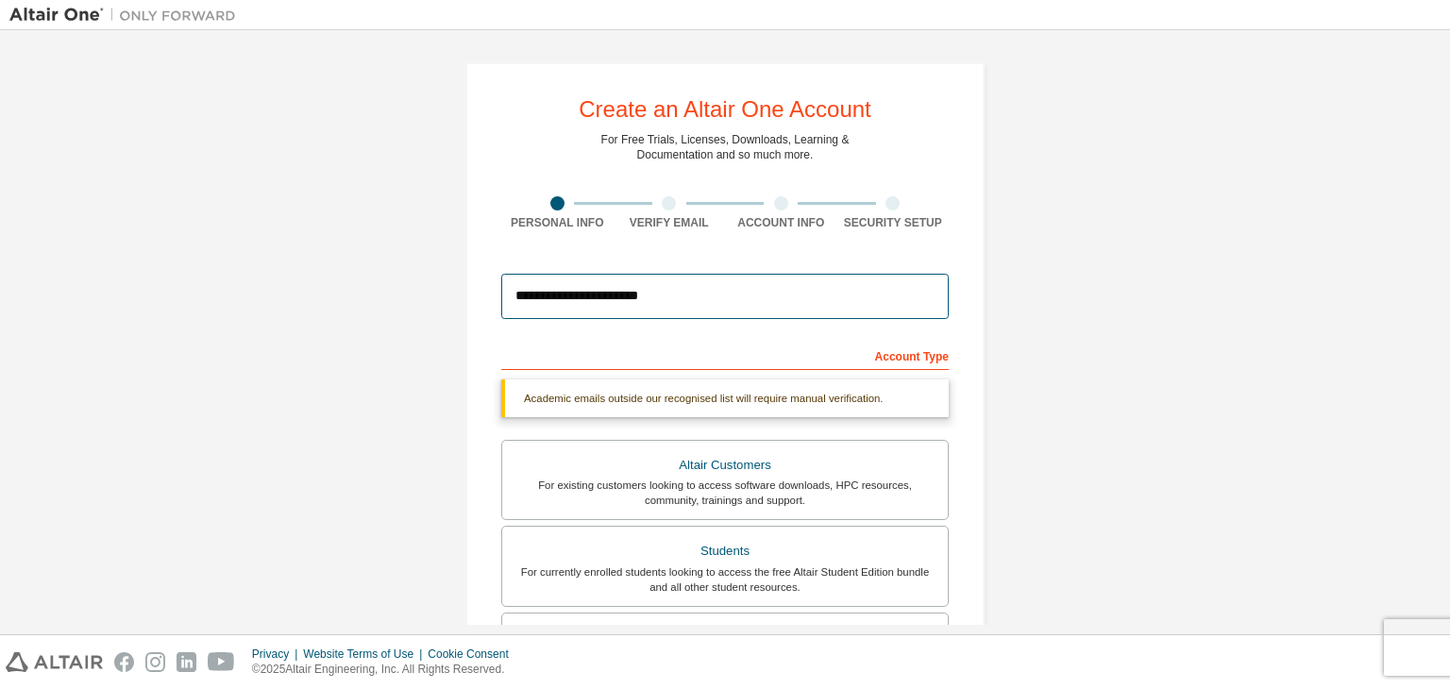
click at [689, 294] on input "**********" at bounding box center [725, 296] width 448 height 45
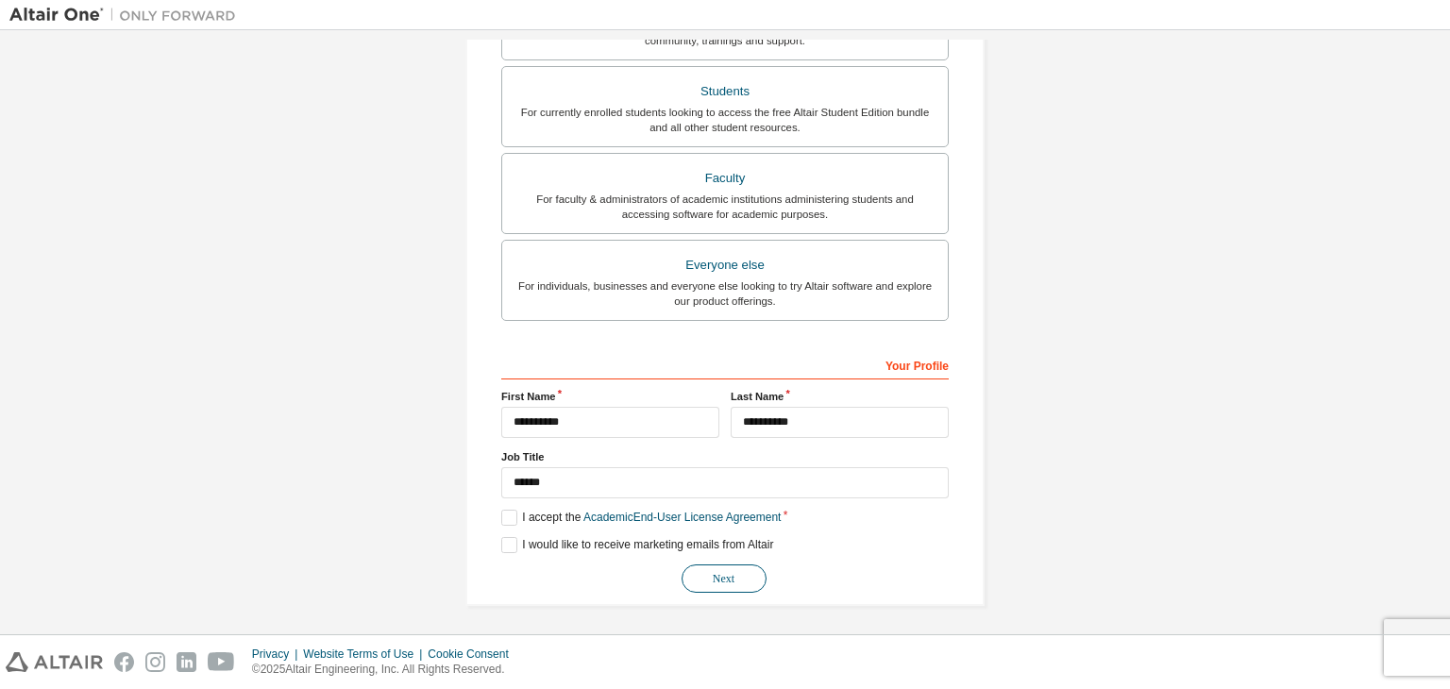
scroll to position [411, 0]
type input "**********"
click at [703, 570] on button "Next" at bounding box center [724, 579] width 85 height 28
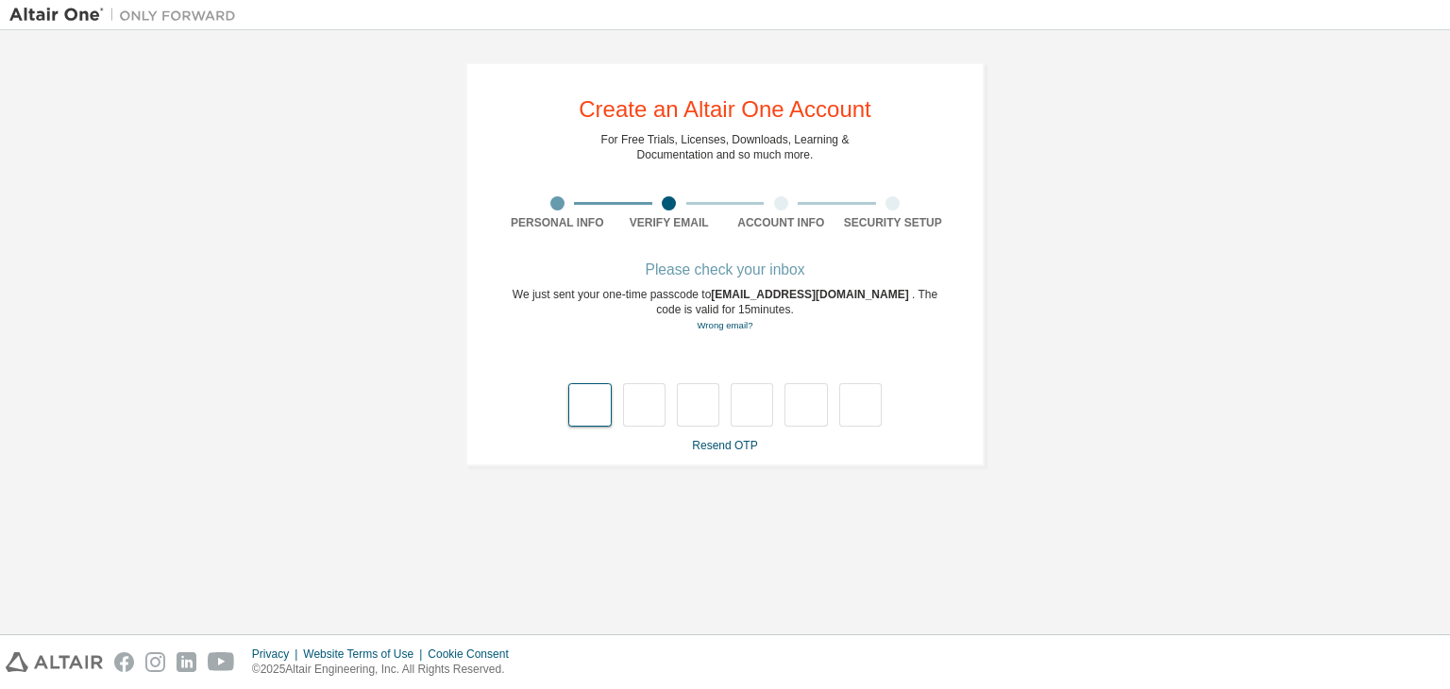
type input "*"
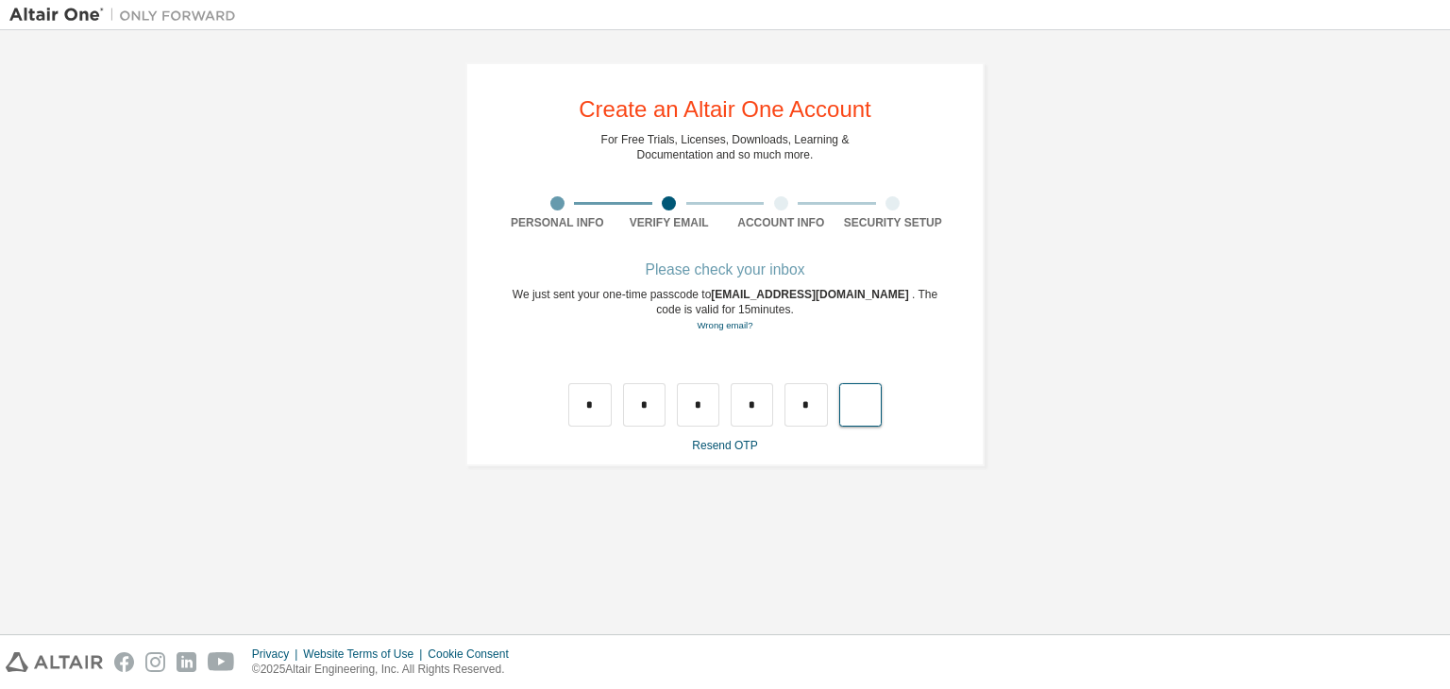
type input "*"
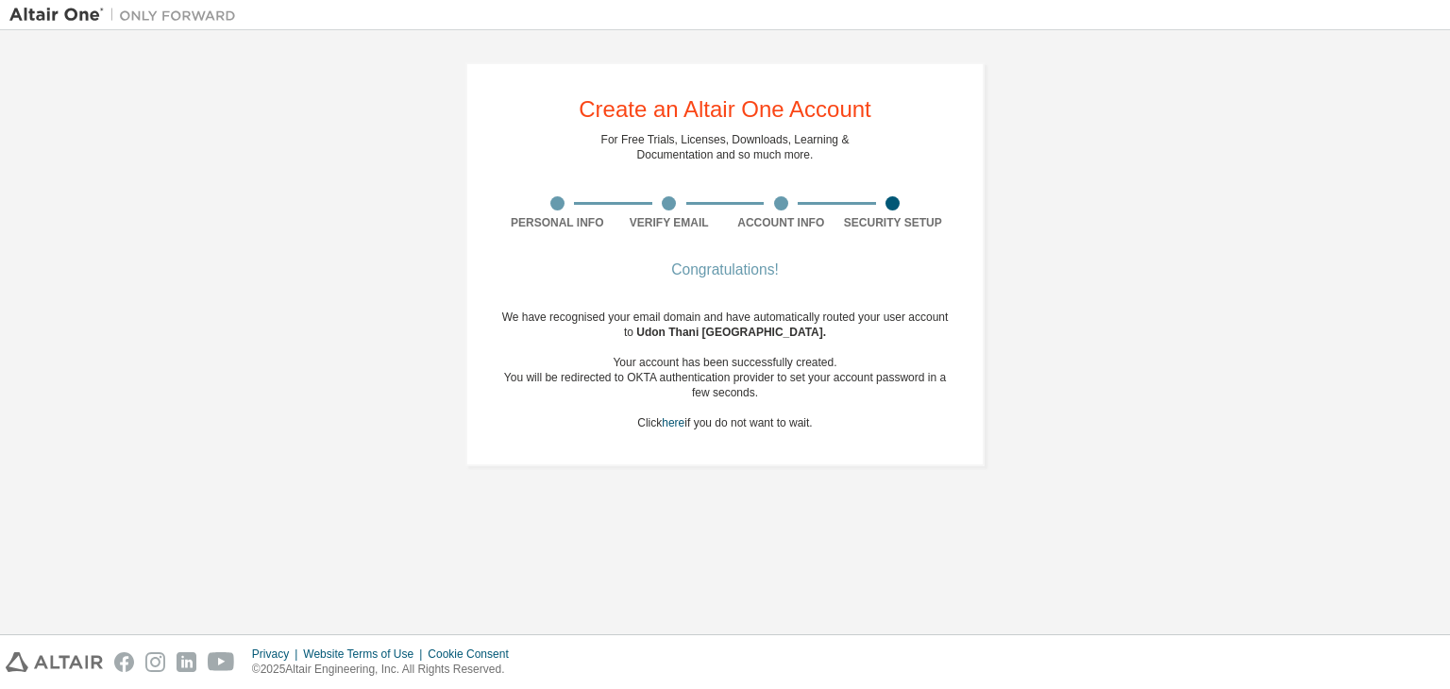
click at [795, 421] on div "We have recognised your email domain and have automatically routed your user ac…" at bounding box center [725, 370] width 448 height 121
click at [742, 305] on div "Congratulations! We have recognised your email domain and have automatically ro…" at bounding box center [725, 358] width 448 height 189
